Goal: Contribute content

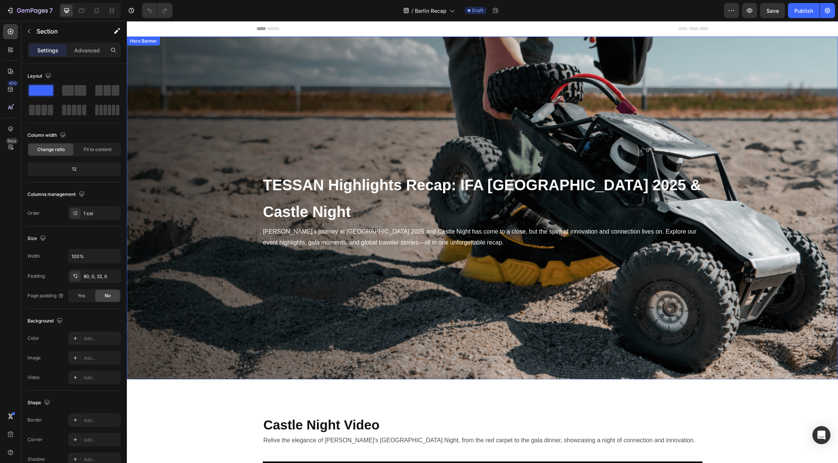
click at [504, 162] on div "Background Image" at bounding box center [482, 210] width 711 height 346
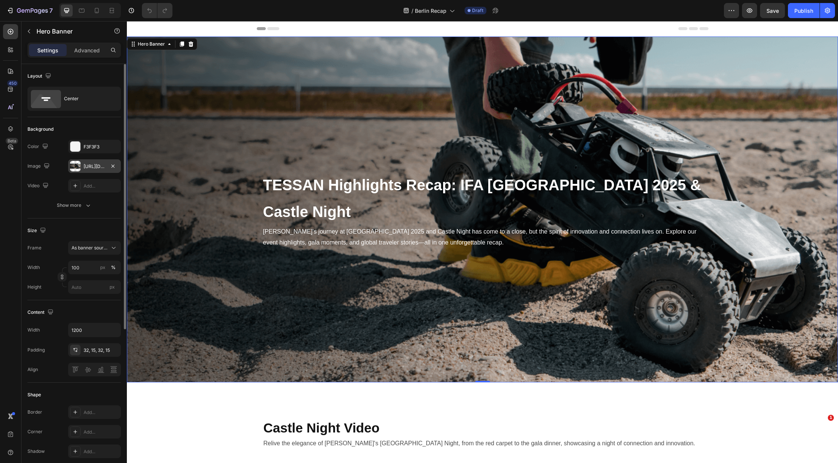
click at [90, 166] on div "[URL][DOMAIN_NAME]" at bounding box center [95, 166] width 22 height 7
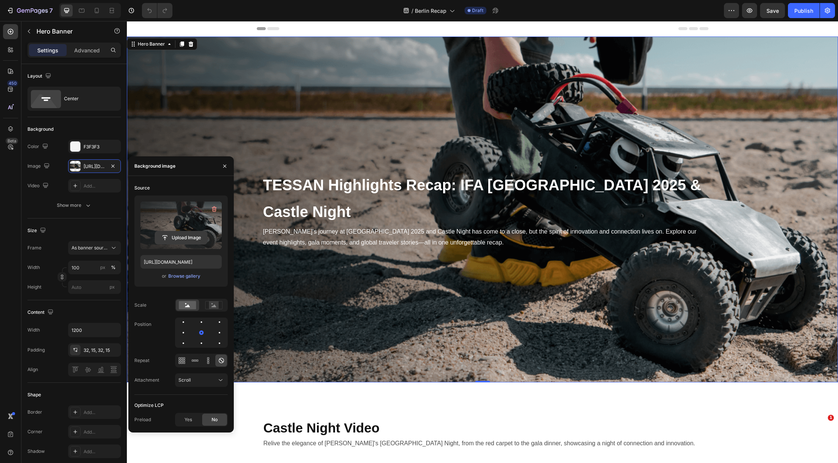
click at [185, 236] on input "file" at bounding box center [181, 237] width 52 height 13
type input "[URL][DOMAIN_NAME]"
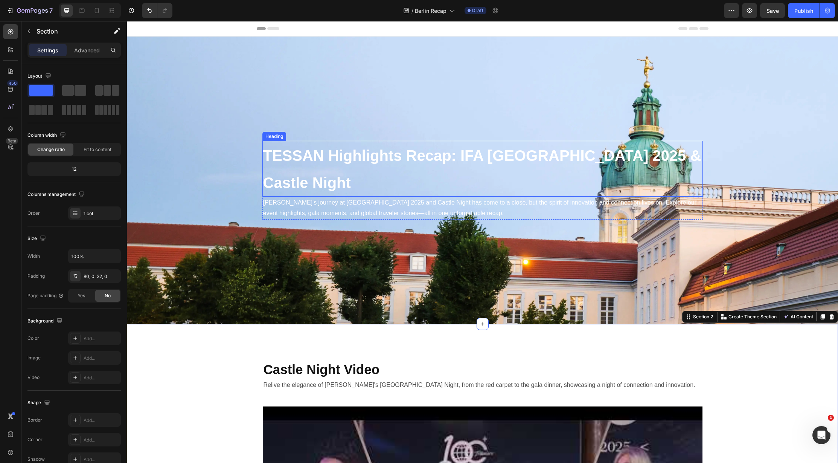
click at [554, 178] on h2 "TESSAN Highlights Recap: IFA [GEOGRAPHIC_DATA] 2025 & Castle Night" at bounding box center [482, 168] width 441 height 55
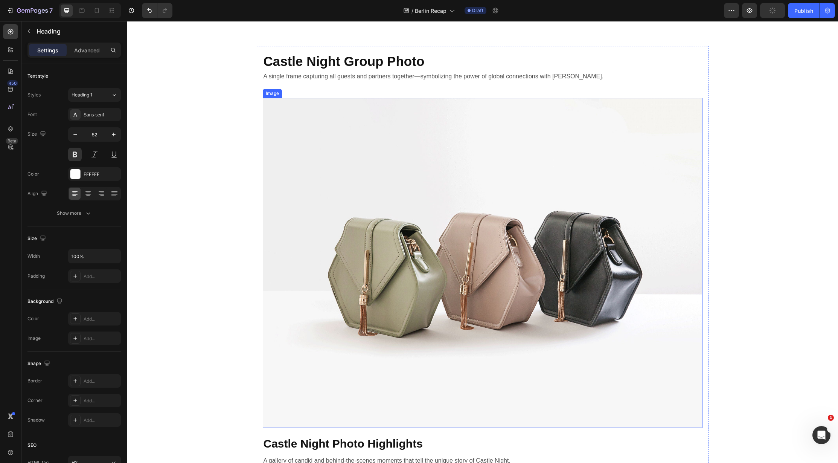
scroll to position [678, 0]
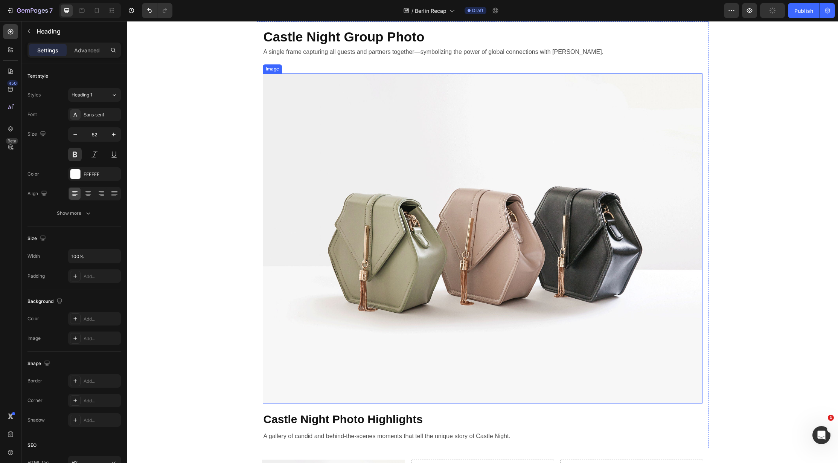
click at [461, 218] on img at bounding box center [483, 238] width 440 height 330
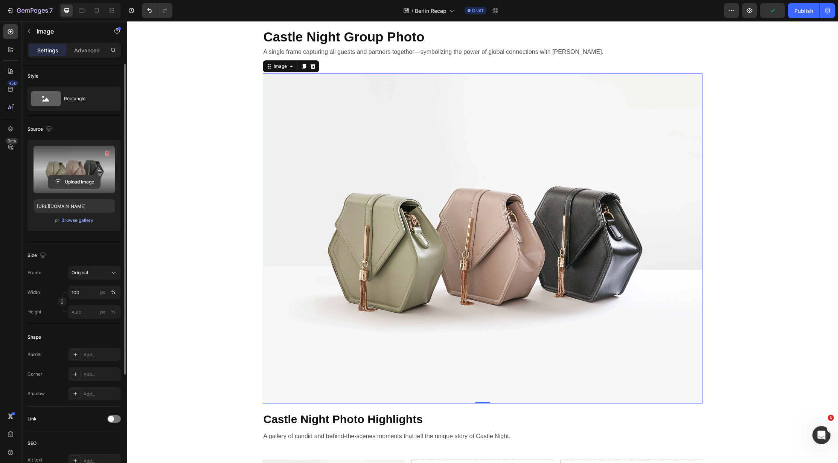
click at [89, 177] on input "file" at bounding box center [74, 181] width 52 height 13
type input "[URL][DOMAIN_NAME]"
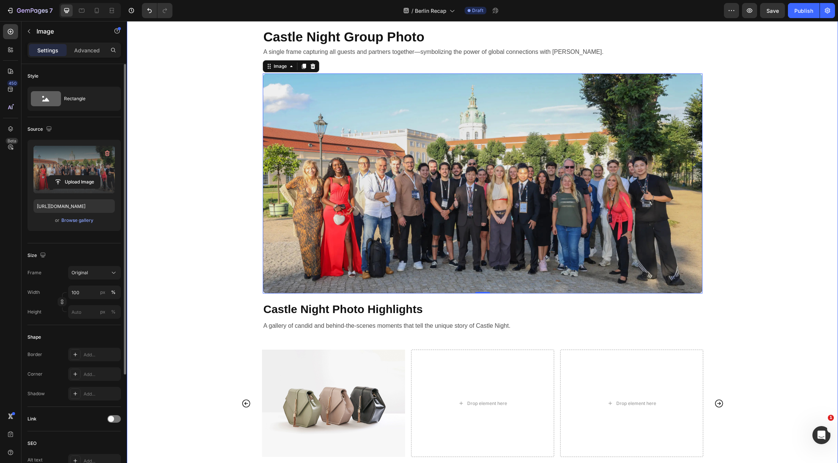
click at [219, 254] on div "Castle Night Group Photo Heading A single frame capturing all guests and partne…" at bounding box center [482, 238] width 711 height 435
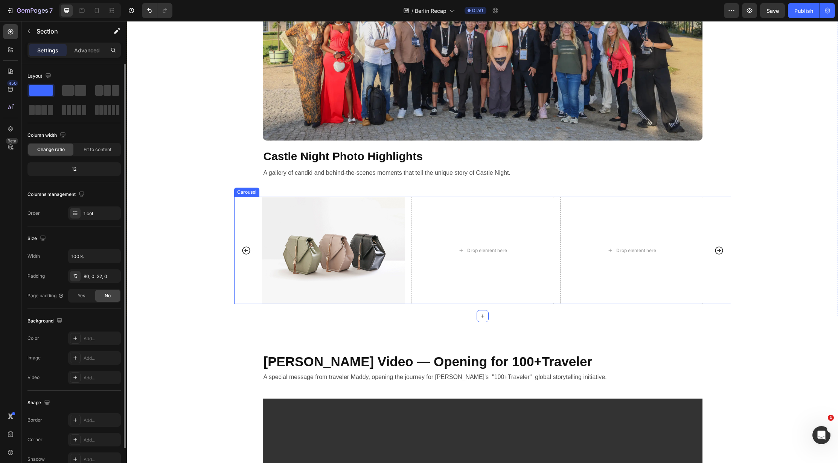
scroll to position [847, 0]
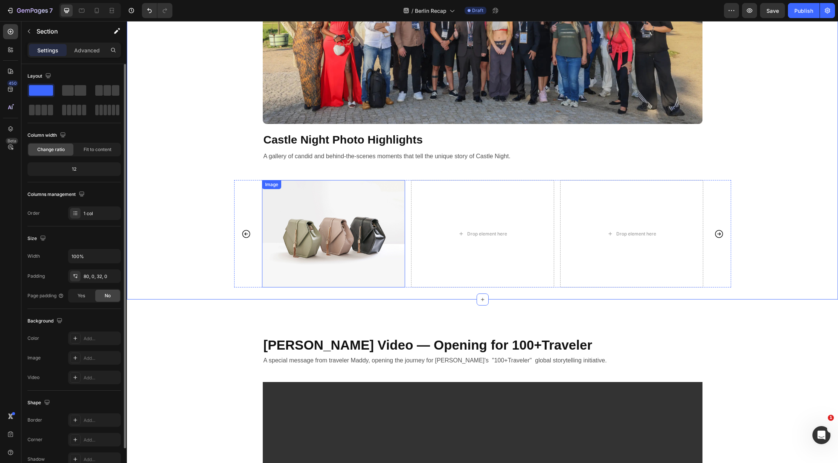
click at [355, 240] on img at bounding box center [333, 233] width 143 height 107
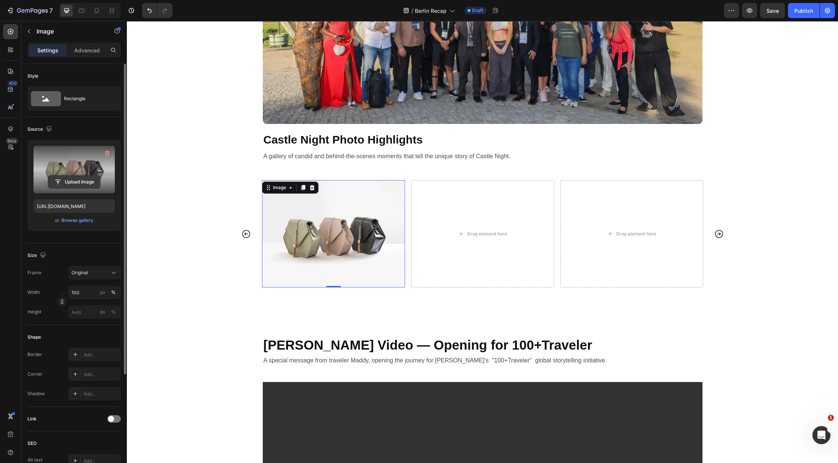
click at [81, 179] on input "file" at bounding box center [74, 181] width 52 height 13
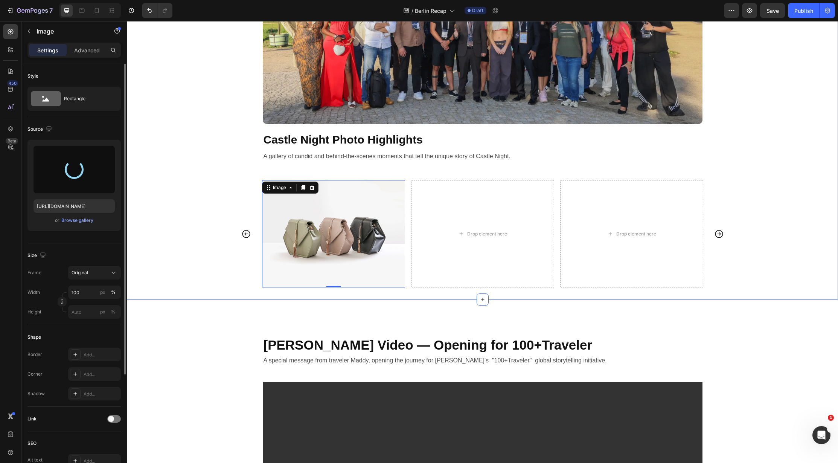
type input "[URL][DOMAIN_NAME]"
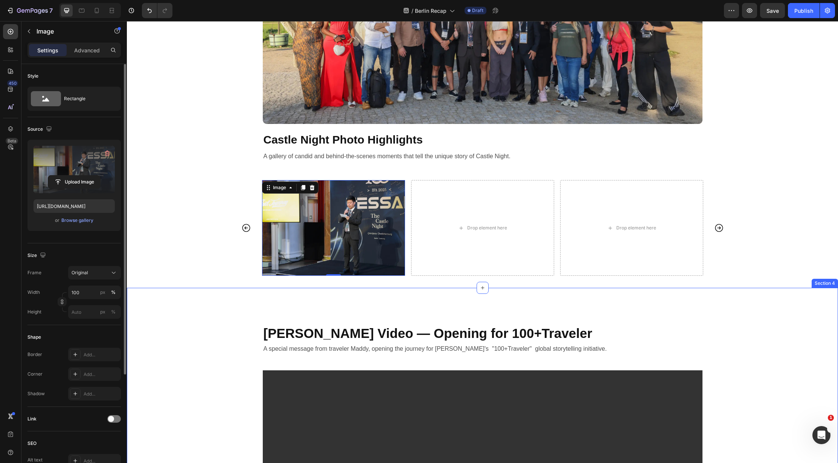
click at [481, 221] on div "Drop element here" at bounding box center [482, 228] width 143 height 96
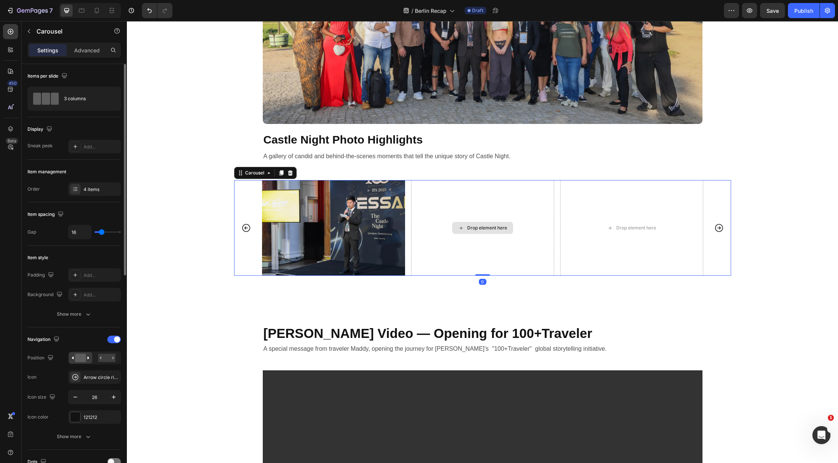
click at [444, 241] on div "Drop element here" at bounding box center [482, 228] width 143 height 96
click at [481, 232] on div "Drop element here" at bounding box center [482, 228] width 61 height 12
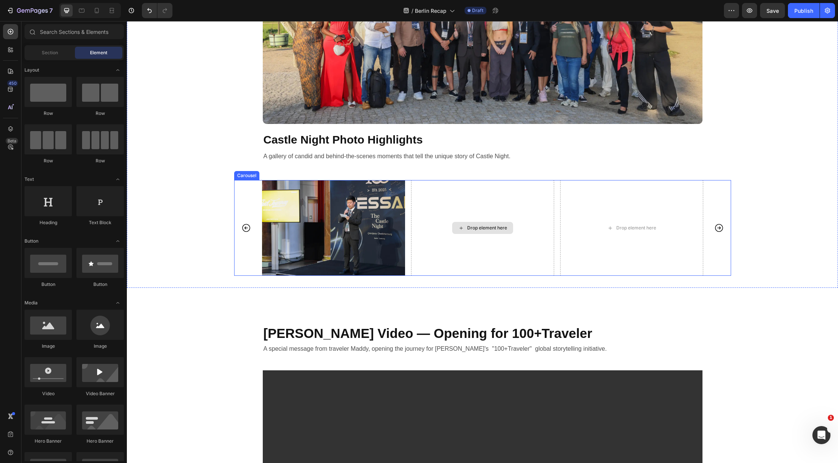
click at [502, 255] on div "Drop element here" at bounding box center [482, 228] width 143 height 96
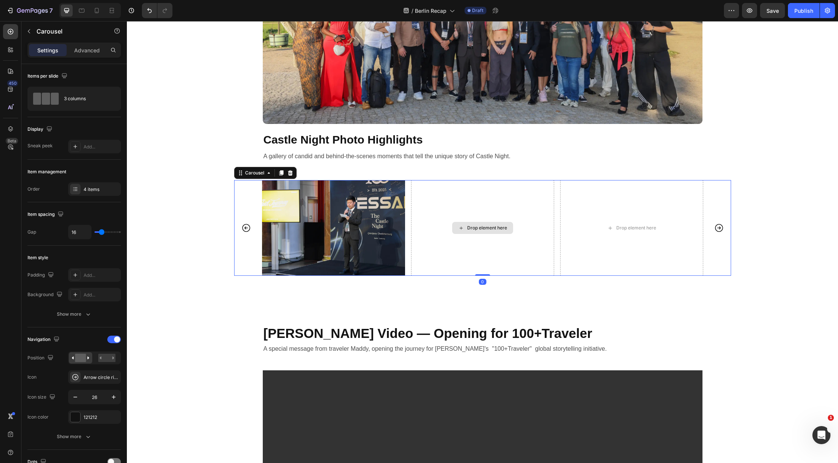
click at [523, 251] on div "Drop element here" at bounding box center [482, 228] width 143 height 96
click at [368, 242] on img at bounding box center [333, 228] width 143 height 96
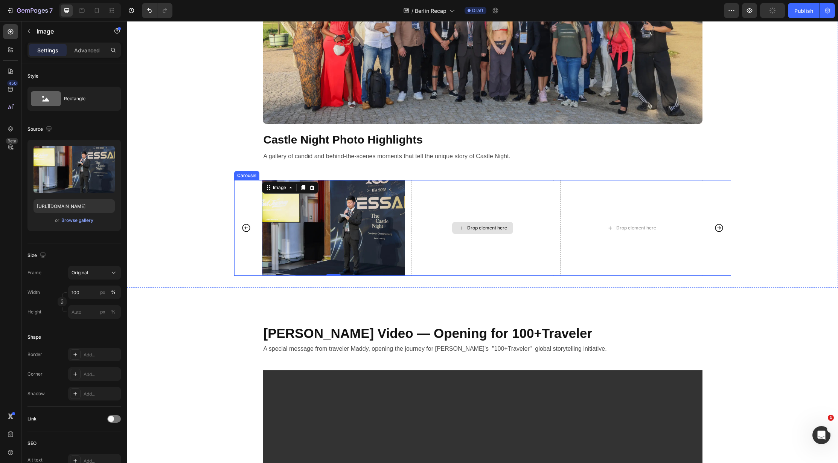
click at [426, 221] on div "Drop element here" at bounding box center [482, 228] width 143 height 96
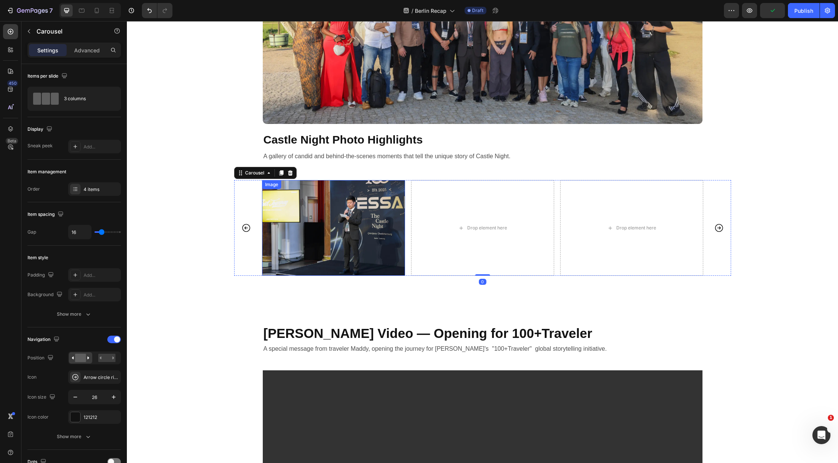
click at [302, 246] on img at bounding box center [333, 228] width 143 height 96
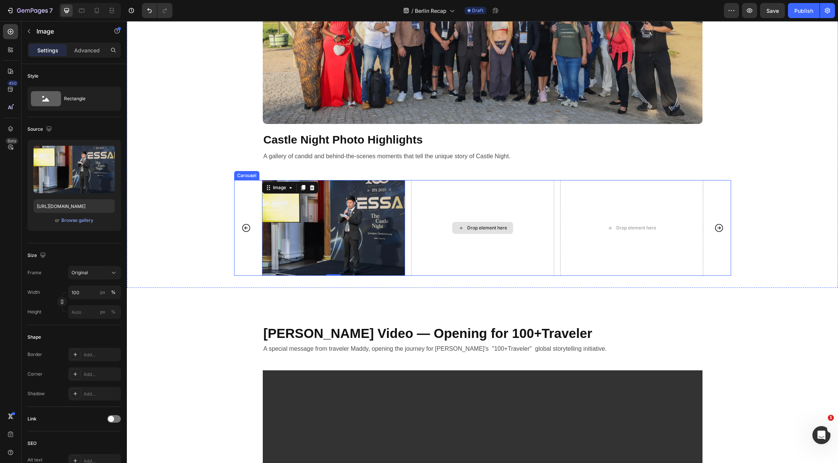
click at [455, 239] on div "Drop element here" at bounding box center [482, 228] width 143 height 96
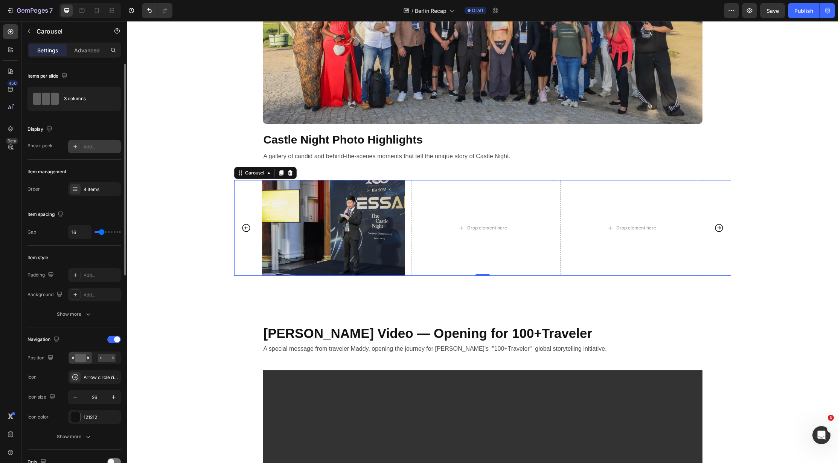
click at [75, 146] on icon at bounding box center [75, 146] width 6 height 6
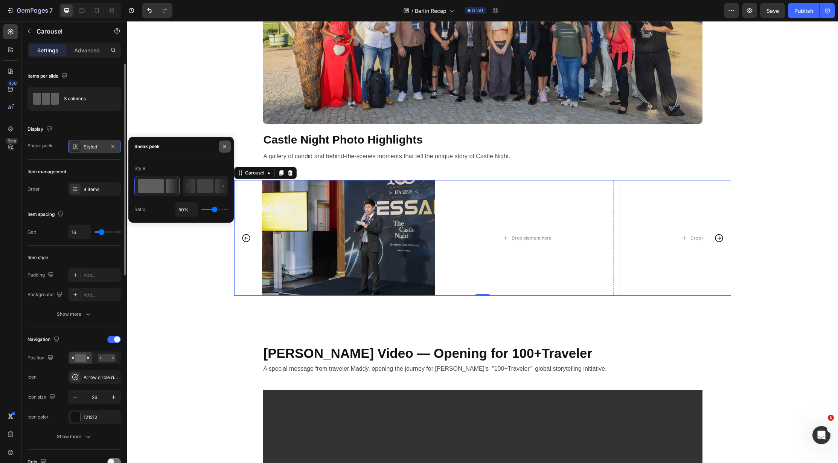
click at [225, 147] on icon "button" at bounding box center [225, 146] width 6 height 6
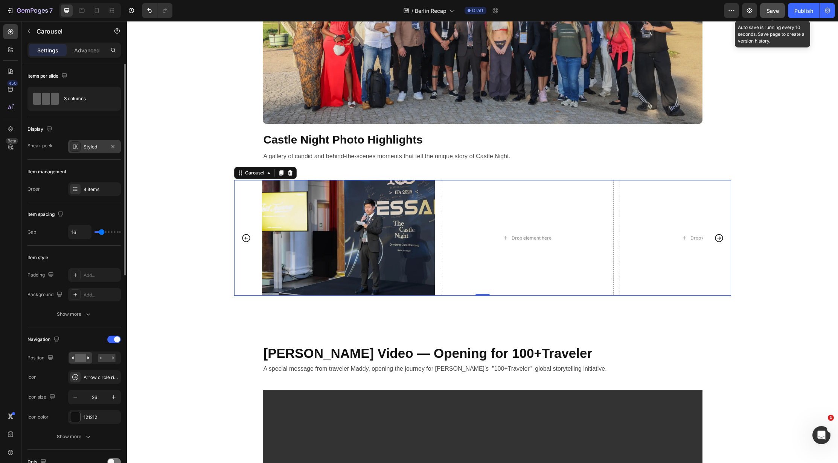
click at [778, 12] on span "Save" at bounding box center [773, 11] width 12 height 6
